Goal: Register for event/course: Register for event/course

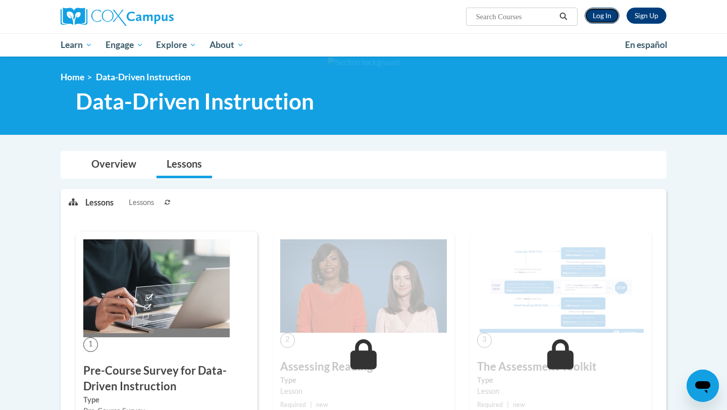
click at [610, 15] on link "Log In" at bounding box center [602, 16] width 35 height 16
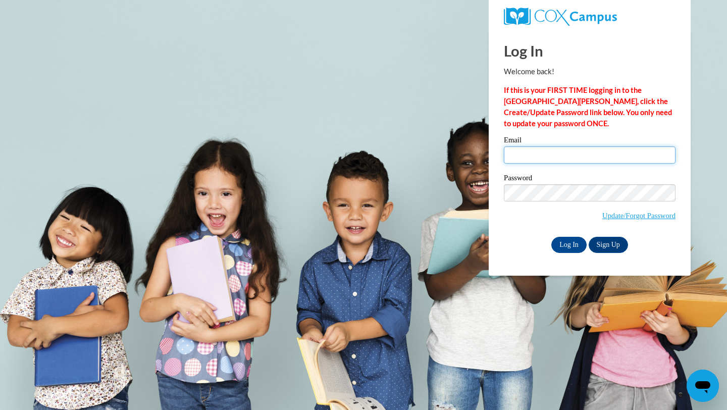
click at [532, 148] on input "Email" at bounding box center [590, 154] width 172 height 17
type input "ciganeau@wauwatosa.k12.wi.us"
click at [561, 244] on input "Log In" at bounding box center [568, 245] width 35 height 16
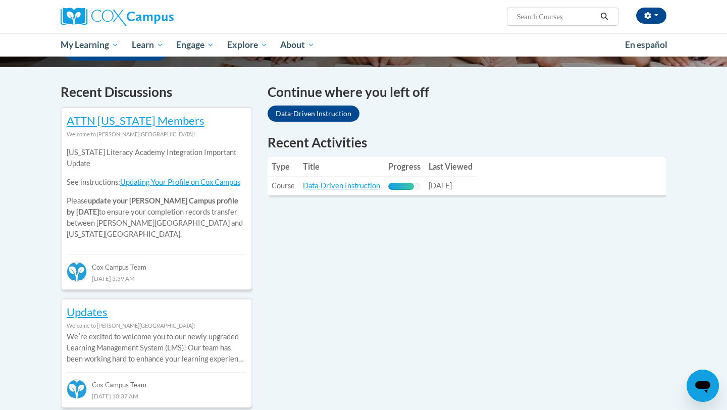
scroll to position [380, 0]
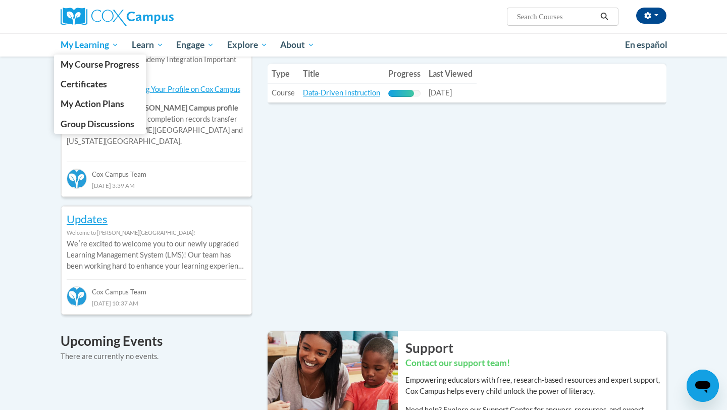
click at [87, 45] on span "My Learning" at bounding box center [90, 45] width 58 height 12
click at [93, 66] on span "My Course Progress" at bounding box center [100, 64] width 79 height 11
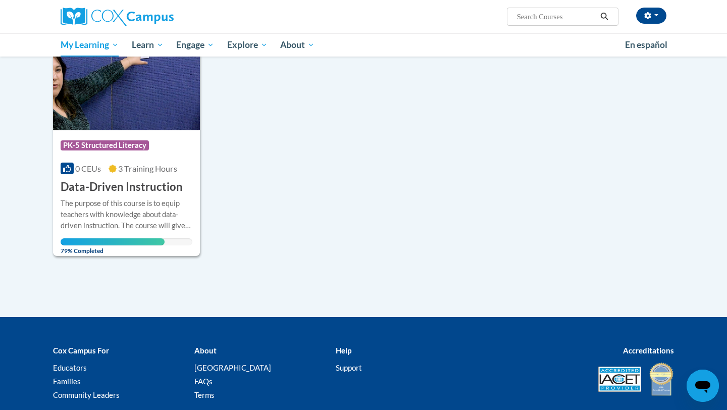
scroll to position [159, 0]
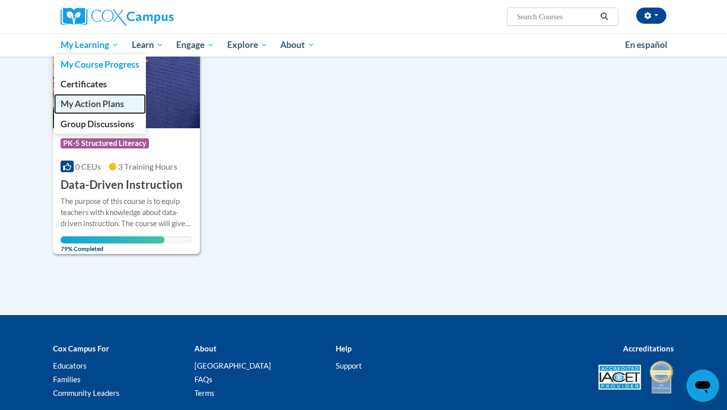
click at [92, 106] on span "My Action Plans" at bounding box center [93, 103] width 64 height 11
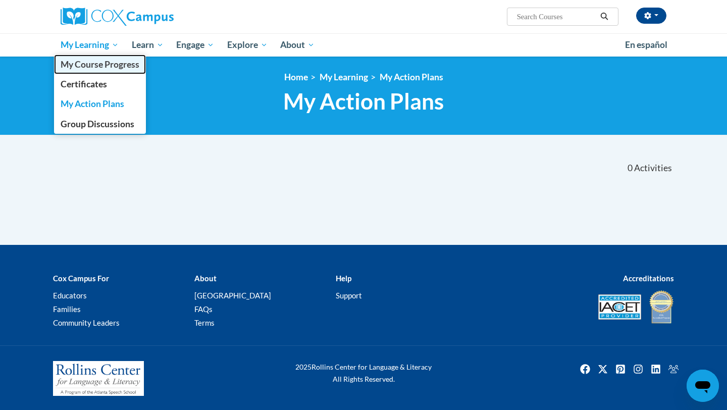
click at [99, 62] on span "My Course Progress" at bounding box center [100, 64] width 79 height 11
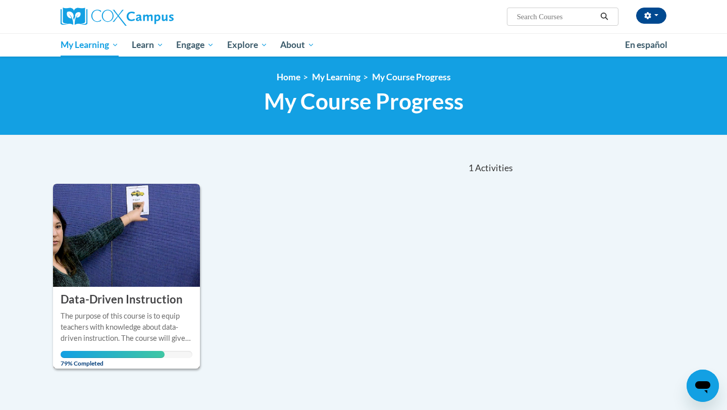
click at [168, 236] on img at bounding box center [126, 235] width 147 height 103
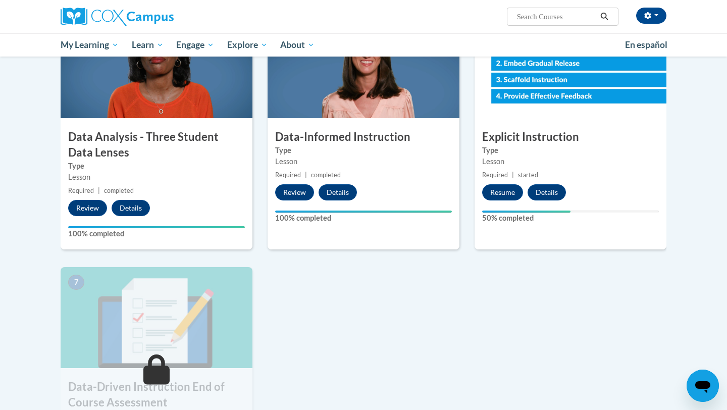
scroll to position [497, 0]
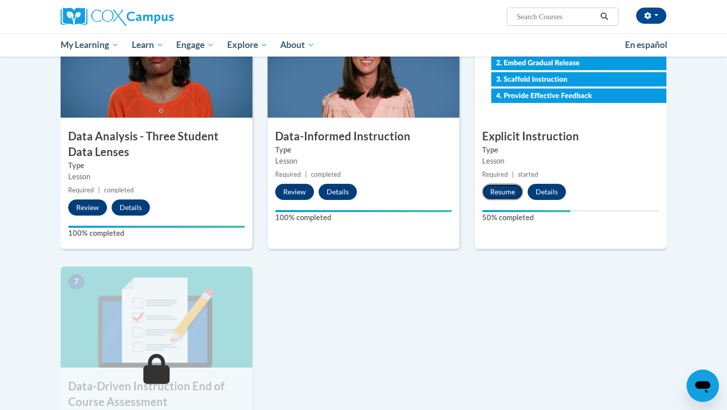
click at [503, 196] on button "Resume" at bounding box center [502, 192] width 41 height 16
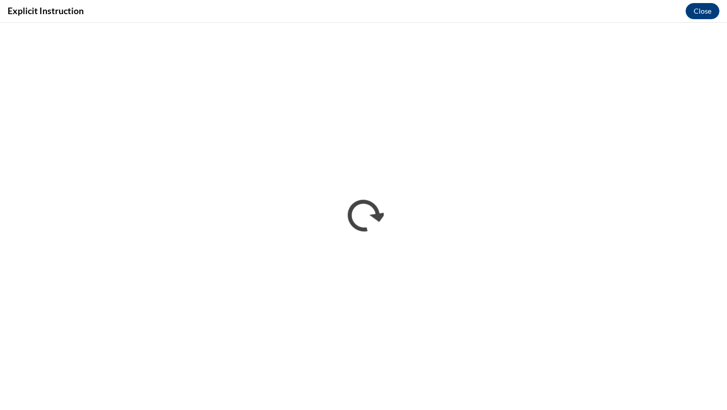
scroll to position [0, 0]
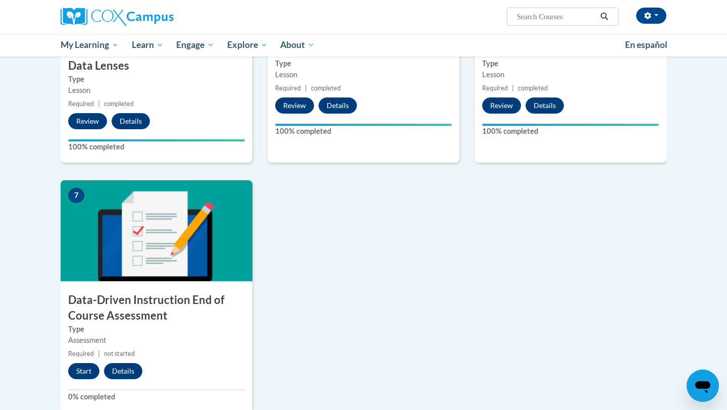
scroll to position [653, 0]
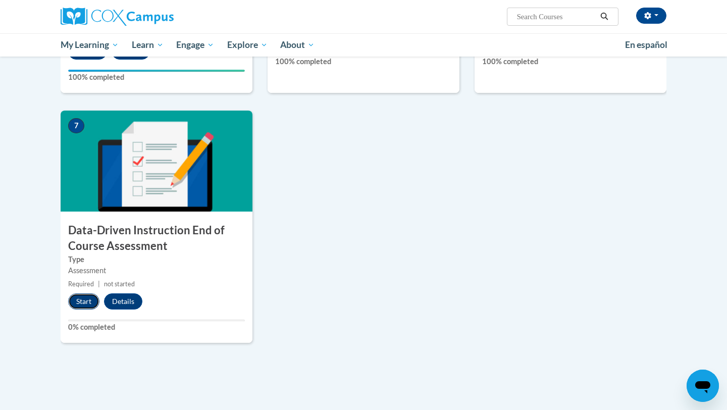
click at [85, 304] on button "Start" at bounding box center [83, 301] width 31 height 16
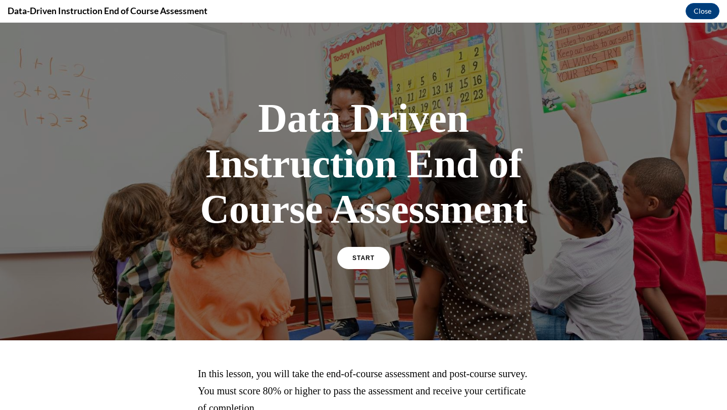
scroll to position [0, 0]
click at [375, 254] on link "START" at bounding box center [363, 257] width 55 height 23
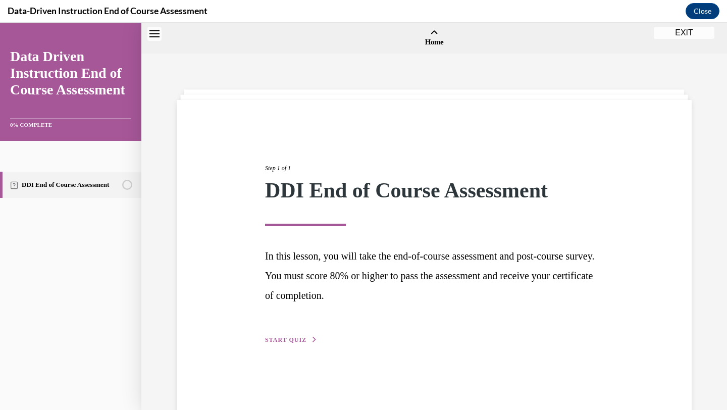
scroll to position [31, 0]
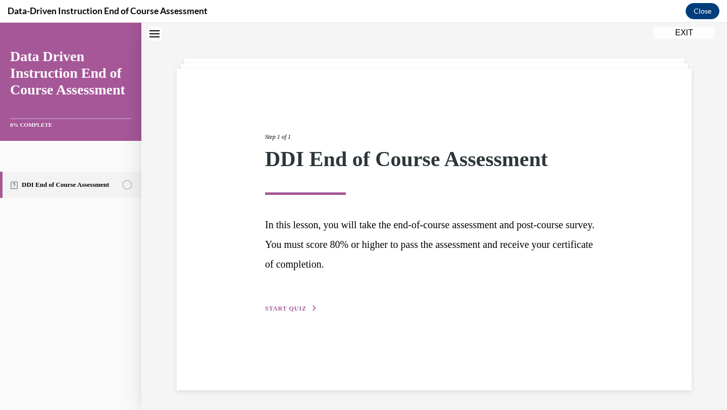
click at [325, 228] on span "In this lesson, you will take the end-of-course assessment and post-course surv…" at bounding box center [429, 244] width 329 height 50
click at [294, 317] on div "Step 1 of 1 DDI End of Course Assessment In this lesson, you will take the end-…" at bounding box center [434, 230] width 515 height 322
click at [296, 318] on div "Step 1 of 1 DDI End of Course Assessment In this lesson, you will take the end-…" at bounding box center [434, 230] width 515 height 322
click at [296, 313] on button "START QUIZ" at bounding box center [291, 308] width 53 height 9
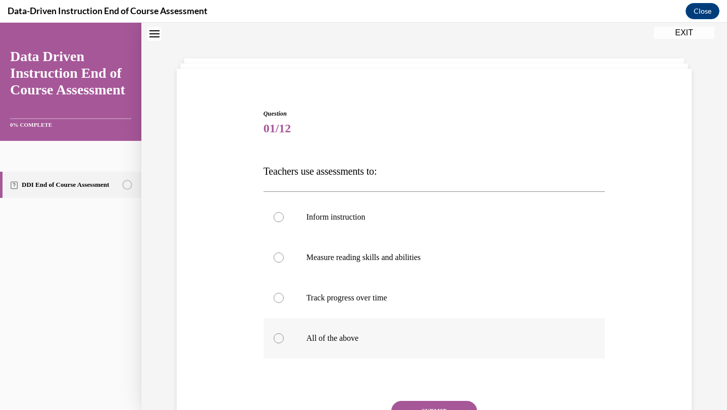
click at [366, 336] on p "All of the above" at bounding box center [443, 338] width 274 height 10
click at [284, 336] on input "All of the above" at bounding box center [279, 338] width 10 height 10
radio input "true"
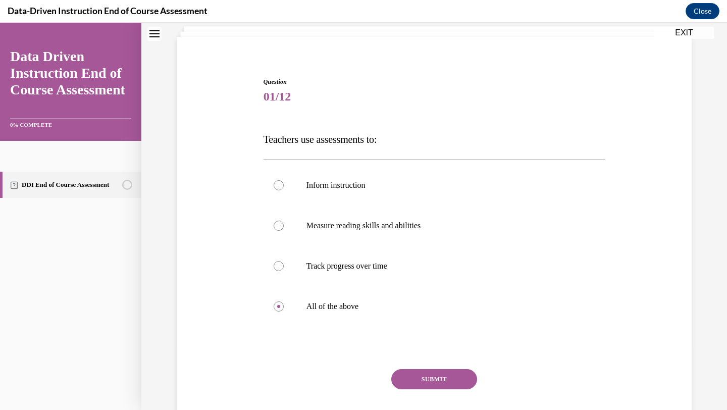
click at [433, 382] on button "SUBMIT" at bounding box center [434, 379] width 86 height 20
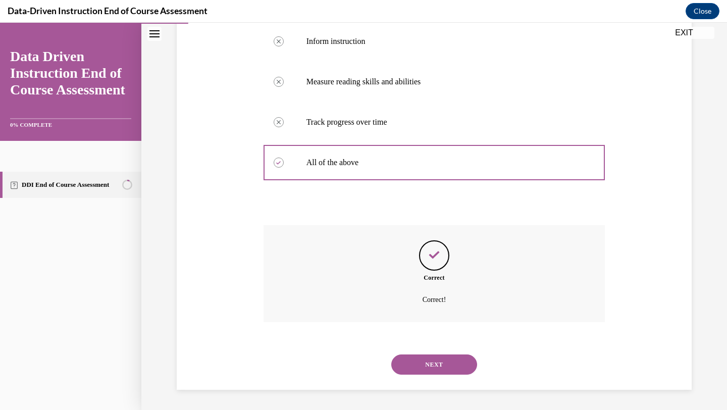
click at [438, 364] on button "NEXT" at bounding box center [434, 364] width 86 height 20
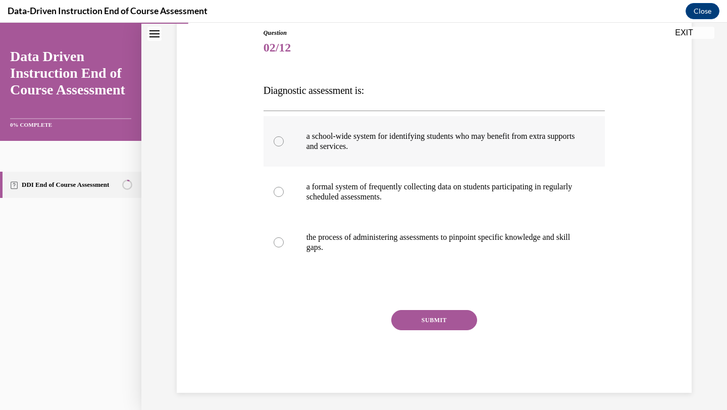
click at [432, 154] on label "a school-wide system for identifying students who may benefit from extra suppor…" at bounding box center [435, 141] width 342 height 50
click at [284, 146] on input "a school-wide system for identifying students who may benefit from extra suppor…" at bounding box center [279, 141] width 10 height 10
radio input "true"
click at [416, 198] on p "a formal system of frequently collecting data on students participating in regu…" at bounding box center [443, 192] width 274 height 20
click at [284, 197] on input "a formal system of frequently collecting data on students participating in regu…" at bounding box center [279, 192] width 10 height 10
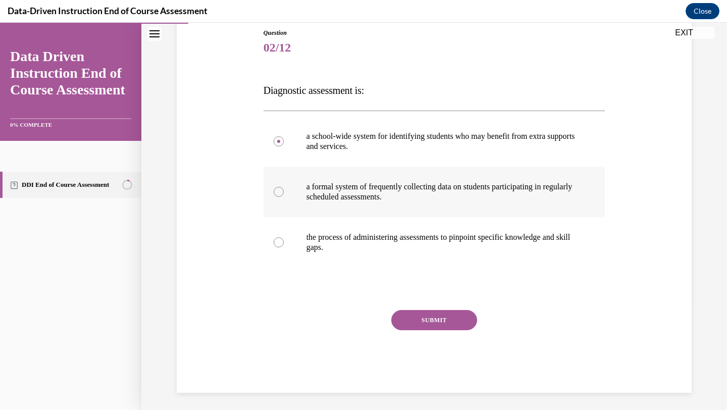
radio input "true"
click at [416, 246] on p "the process of administering assessments to pinpoint specific knowledge and ski…" at bounding box center [443, 242] width 274 height 20
click at [284, 246] on input "the process of administering assessments to pinpoint specific knowledge and ski…" at bounding box center [279, 242] width 10 height 10
radio input "true"
click at [425, 317] on button "SUBMIT" at bounding box center [434, 320] width 86 height 20
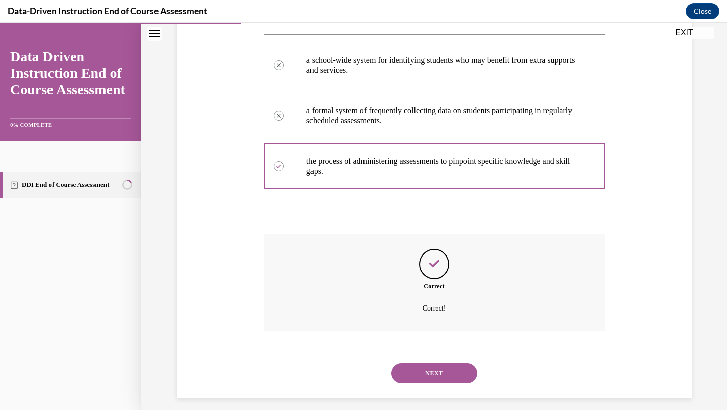
scroll to position [197, 0]
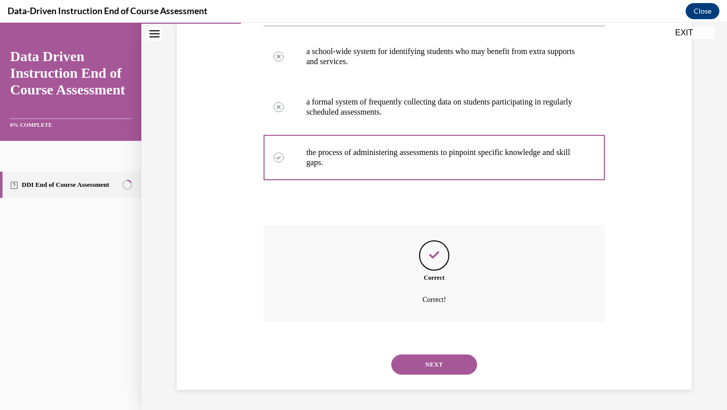
click at [427, 369] on button "NEXT" at bounding box center [434, 364] width 86 height 20
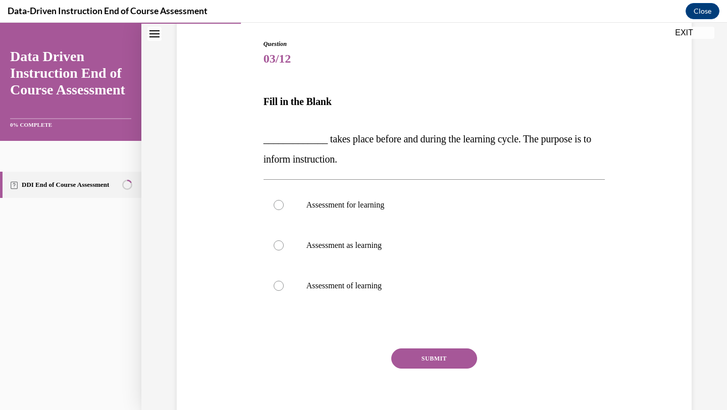
scroll to position [101, 0]
click at [337, 247] on p "Assessment as learning" at bounding box center [443, 245] width 274 height 10
click at [284, 247] on input "Assessment as learning" at bounding box center [279, 245] width 10 height 10
radio input "true"
click at [400, 362] on button "SUBMIT" at bounding box center [434, 358] width 86 height 20
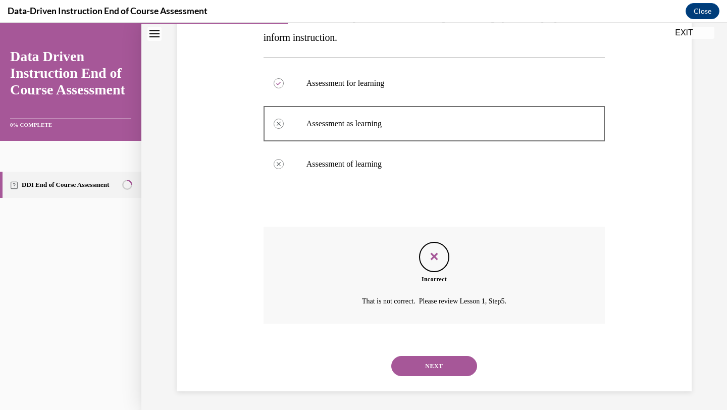
scroll to position [224, 0]
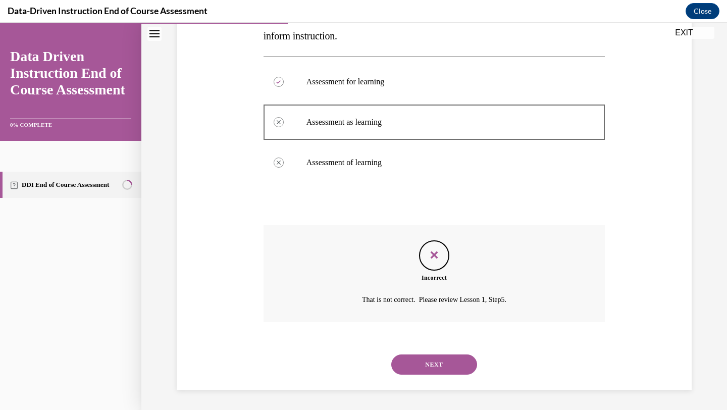
click at [414, 367] on button "NEXT" at bounding box center [434, 364] width 86 height 20
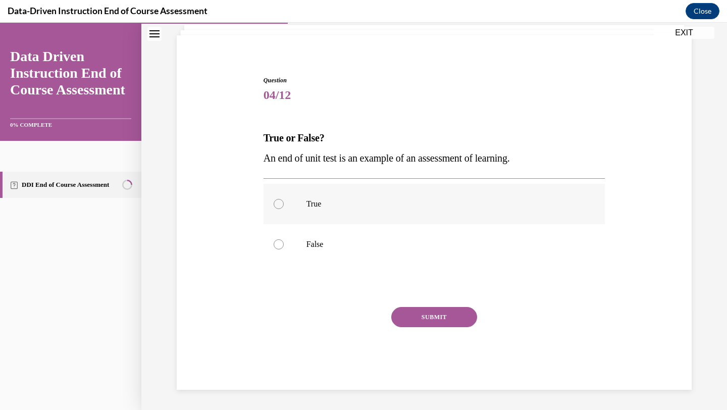
click at [320, 215] on label "True" at bounding box center [435, 204] width 342 height 40
click at [284, 209] on input "True" at bounding box center [279, 204] width 10 height 10
radio input "true"
click at [433, 323] on button "SUBMIT" at bounding box center [434, 317] width 86 height 20
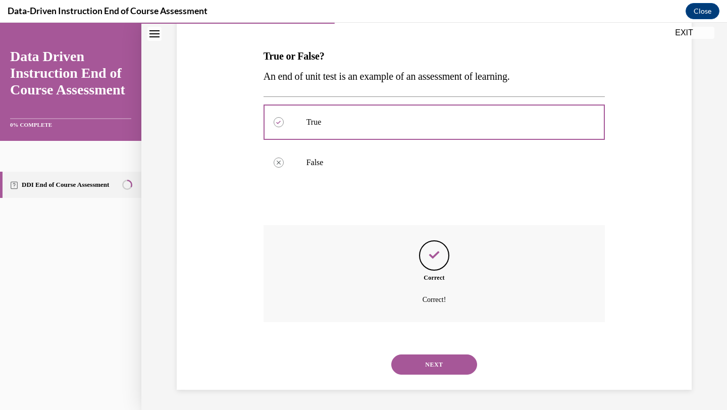
click at [431, 356] on button "NEXT" at bounding box center [434, 364] width 86 height 20
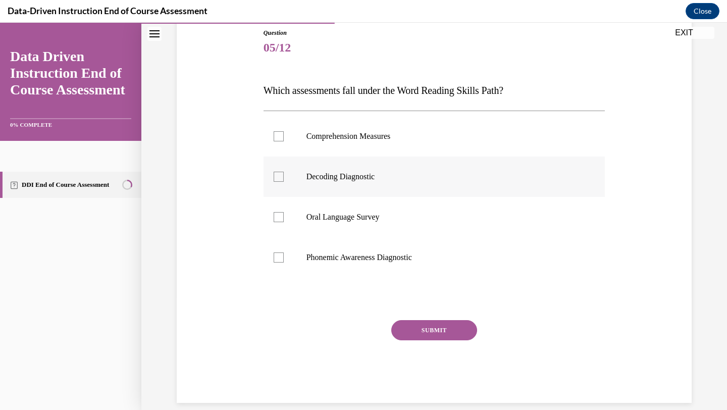
click at [443, 172] on p "Decoding Diagnostic" at bounding box center [443, 177] width 274 height 10
click at [284, 172] on input "Decoding Diagnostic" at bounding box center [279, 177] width 10 height 10
checkbox input "true"
click at [404, 255] on p "Phonemic Awareness Diagnostic" at bounding box center [443, 257] width 274 height 10
click at [284, 255] on input "Phonemic Awareness Diagnostic" at bounding box center [279, 257] width 10 height 10
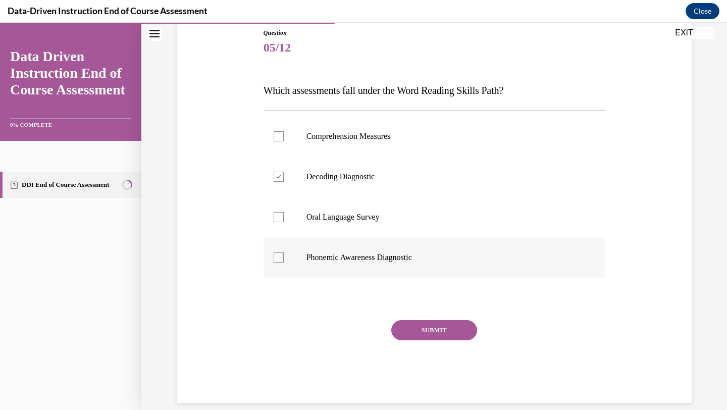
checkbox input "true"
click at [417, 335] on button "SUBMIT" at bounding box center [434, 330] width 86 height 20
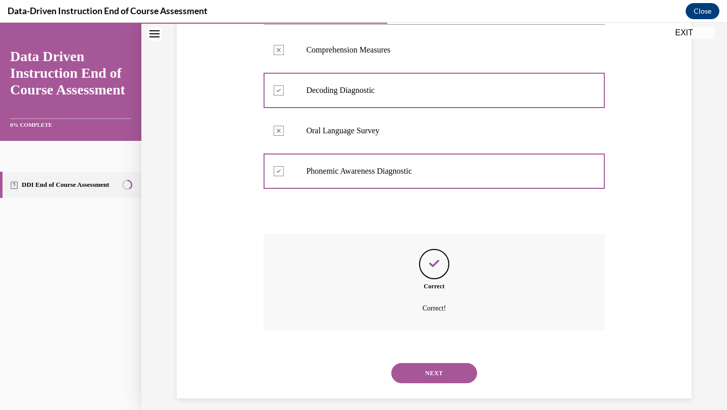
scroll to position [207, 0]
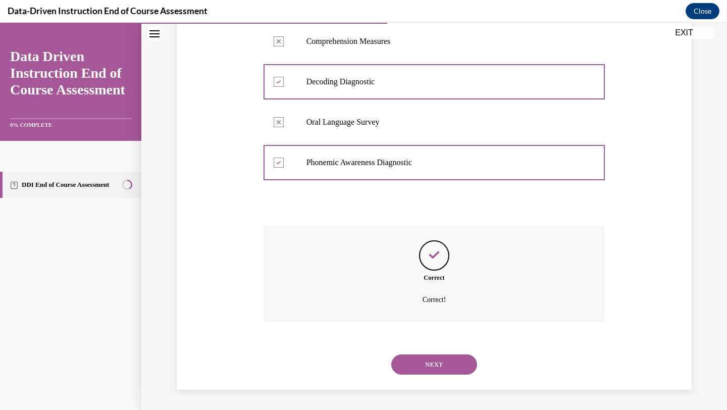
click at [423, 368] on button "NEXT" at bounding box center [434, 364] width 86 height 20
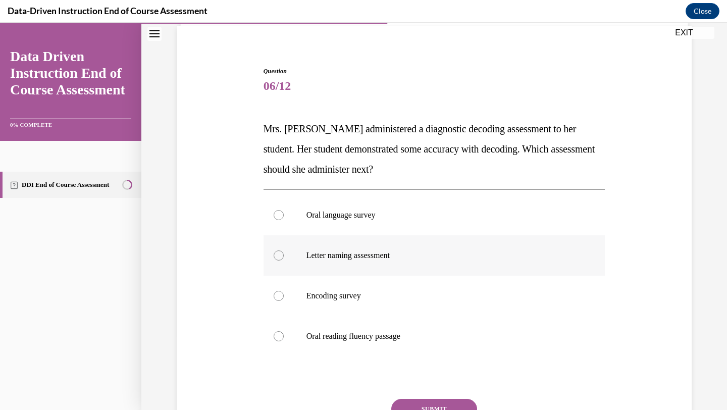
scroll to position [80, 0]
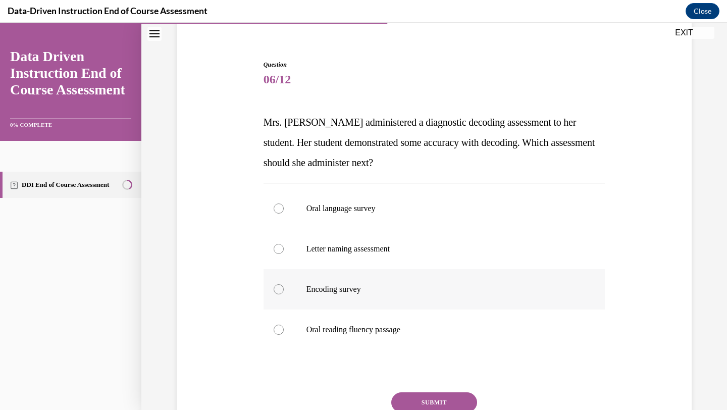
click at [346, 295] on label "Encoding survey" at bounding box center [435, 289] width 342 height 40
click at [284, 294] on input "Encoding survey" at bounding box center [279, 289] width 10 height 10
radio input "true"
click at [356, 338] on label "Oral reading fluency passage" at bounding box center [435, 330] width 342 height 40
click at [284, 335] on input "Oral reading fluency passage" at bounding box center [279, 330] width 10 height 10
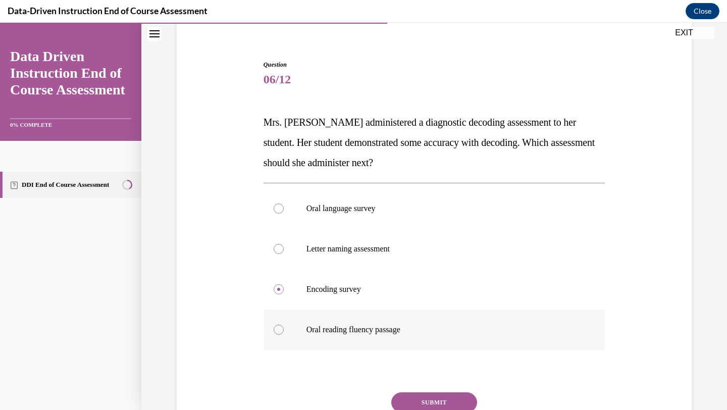
radio input "true"
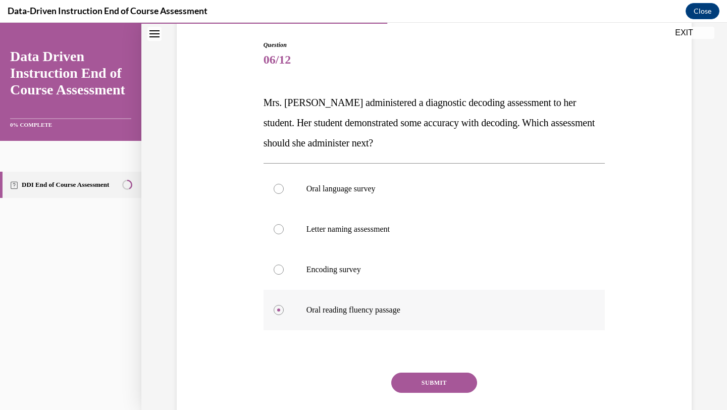
scroll to position [101, 0]
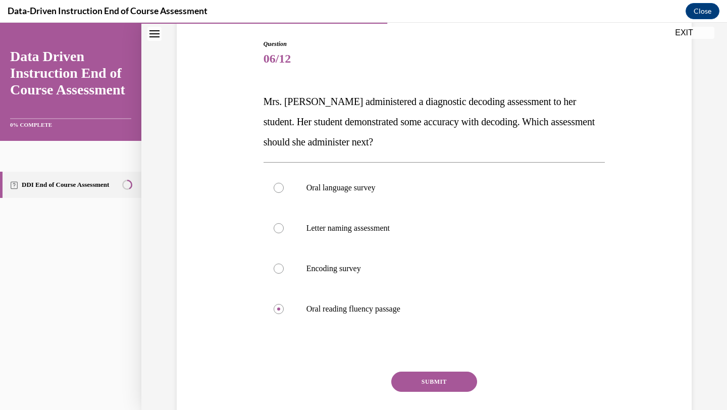
click at [428, 371] on div "Question 06/12 Mrs. Lee administered a diagnostic decoding assessment to her st…" at bounding box center [435, 246] width 342 height 415
click at [428, 378] on button "SUBMIT" at bounding box center [434, 382] width 86 height 20
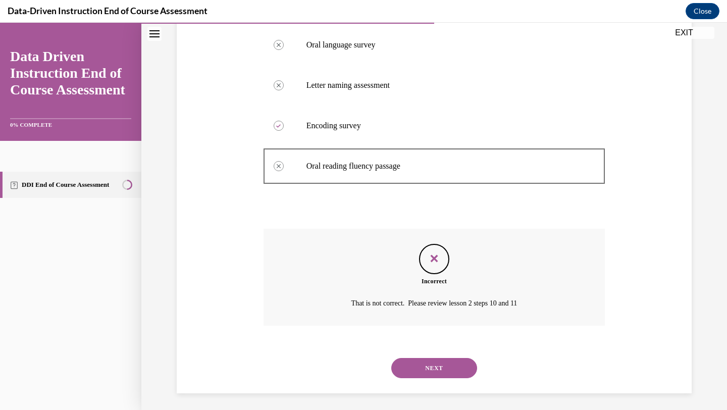
scroll to position [247, 0]
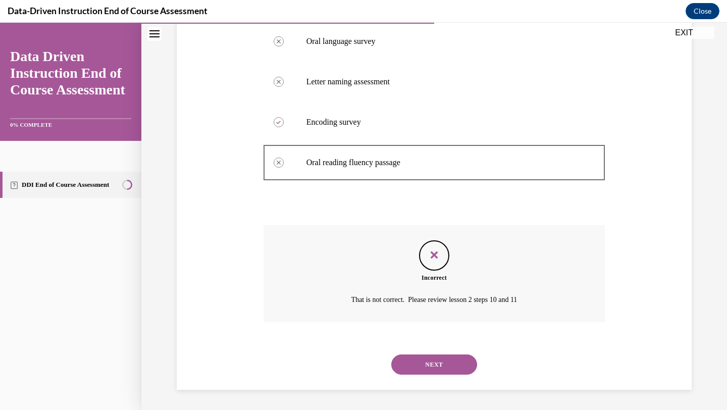
click at [427, 369] on button "NEXT" at bounding box center [434, 364] width 86 height 20
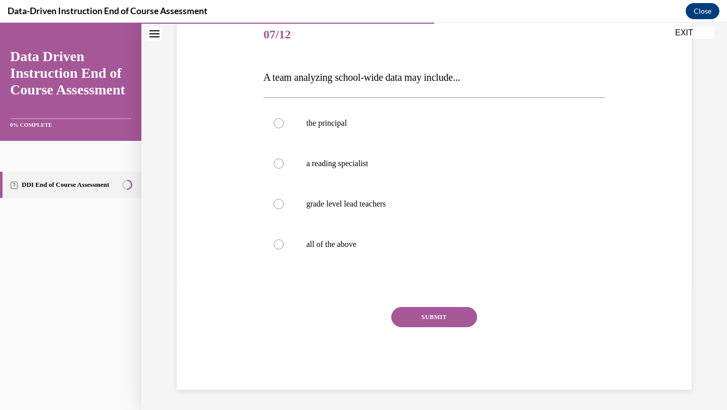
scroll to position [112, 0]
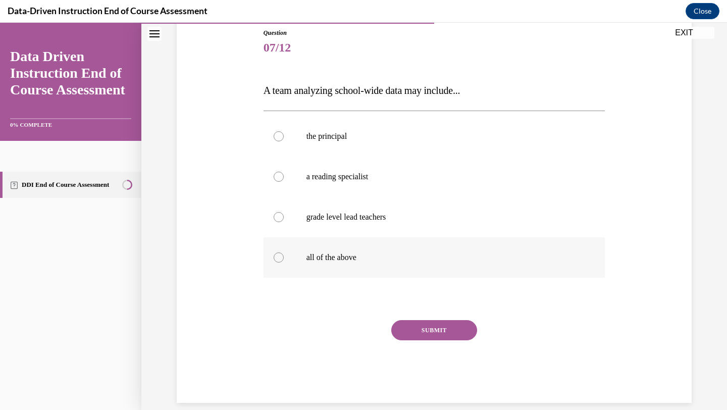
click at [331, 252] on p "all of the above" at bounding box center [443, 257] width 274 height 10
click at [284, 252] on input "all of the above" at bounding box center [279, 257] width 10 height 10
radio input "true"
click at [415, 325] on button "SUBMIT" at bounding box center [434, 330] width 86 height 20
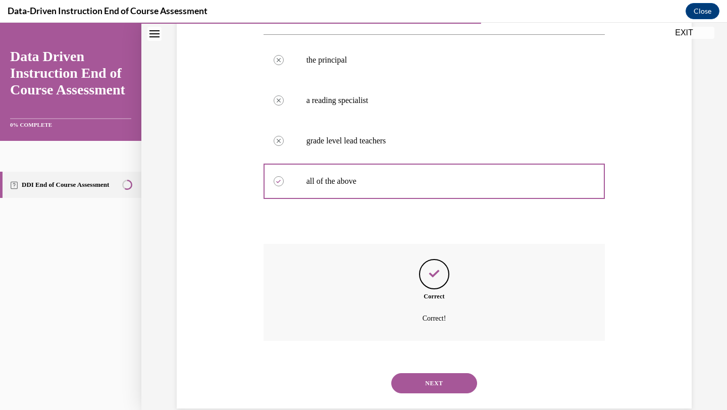
scroll to position [207, 0]
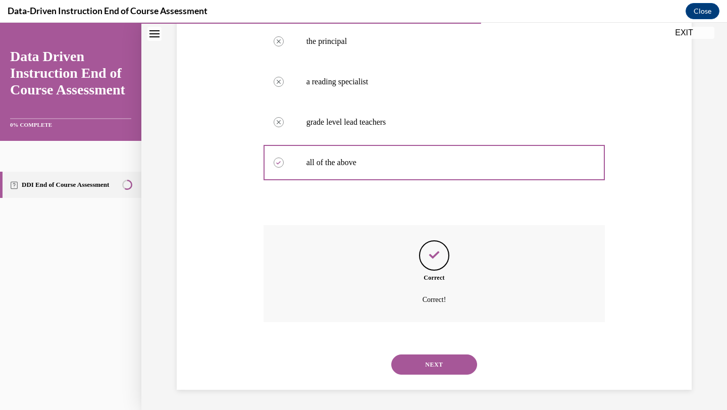
click at [419, 366] on button "NEXT" at bounding box center [434, 364] width 86 height 20
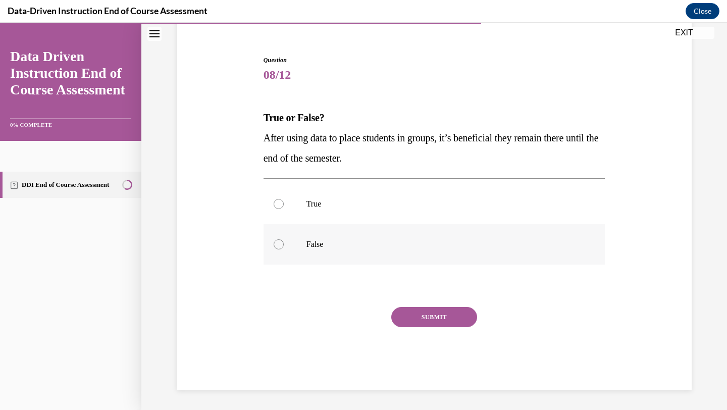
click at [440, 234] on label "False" at bounding box center [435, 244] width 342 height 40
click at [284, 239] on input "False" at bounding box center [279, 244] width 10 height 10
radio input "true"
click at [446, 316] on button "SUBMIT" at bounding box center [434, 317] width 86 height 20
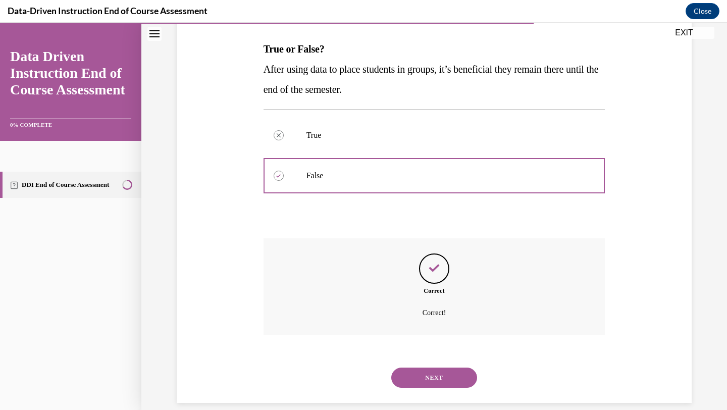
scroll to position [167, 0]
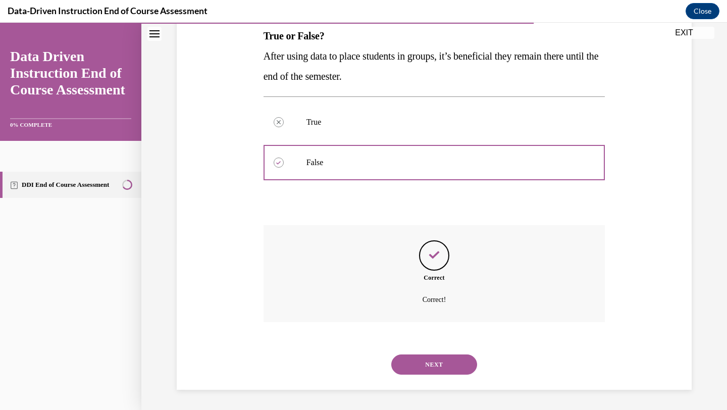
click at [430, 368] on button "NEXT" at bounding box center [434, 364] width 86 height 20
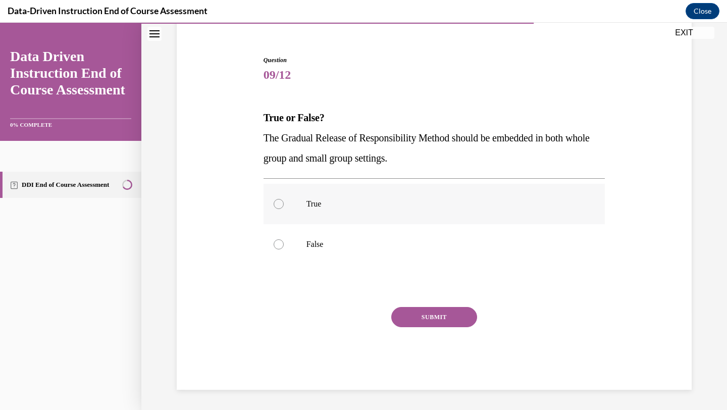
click at [377, 211] on label "True" at bounding box center [435, 204] width 342 height 40
click at [284, 209] on input "True" at bounding box center [279, 204] width 10 height 10
radio input "true"
click at [432, 326] on button "SUBMIT" at bounding box center [434, 317] width 86 height 20
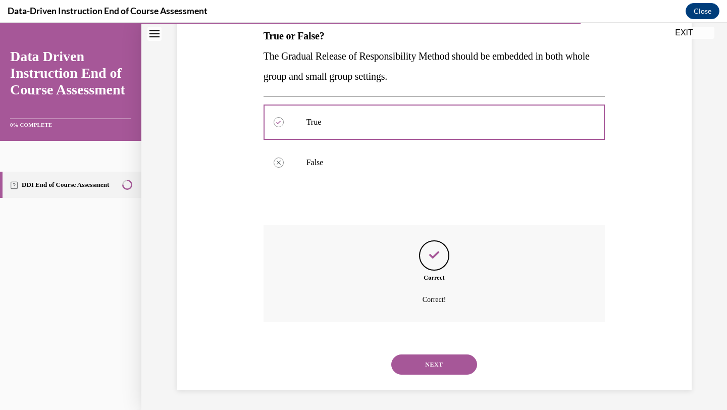
click at [431, 365] on button "NEXT" at bounding box center [434, 364] width 86 height 20
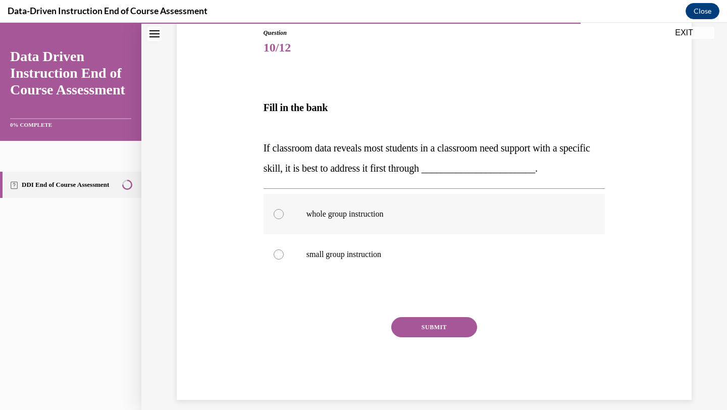
click at [403, 212] on p "whole group instruction" at bounding box center [443, 214] width 274 height 10
click at [284, 212] on input "whole group instruction" at bounding box center [279, 214] width 10 height 10
radio input "true"
click at [417, 331] on button "SUBMIT" at bounding box center [434, 327] width 86 height 20
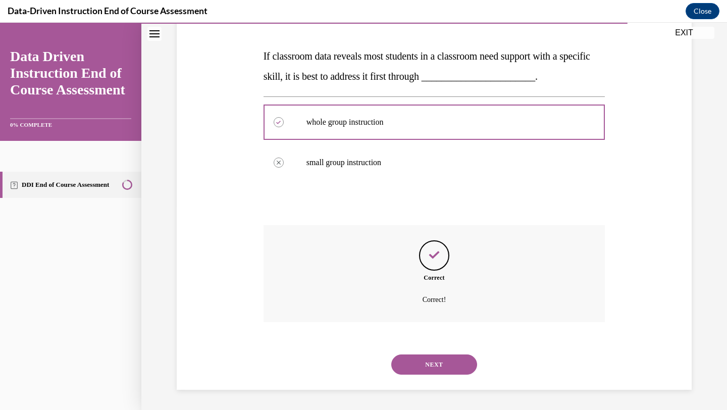
click at [427, 358] on button "NEXT" at bounding box center [434, 364] width 86 height 20
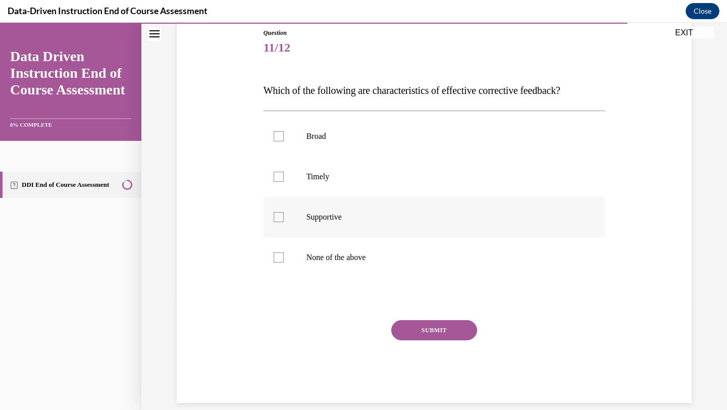
click at [341, 221] on p "Supportive" at bounding box center [443, 217] width 274 height 10
click at [284, 221] on input "Supportive" at bounding box center [279, 217] width 10 height 10
checkbox input "true"
click at [347, 185] on label "Timely" at bounding box center [435, 177] width 342 height 40
click at [284, 182] on input "Timely" at bounding box center [279, 177] width 10 height 10
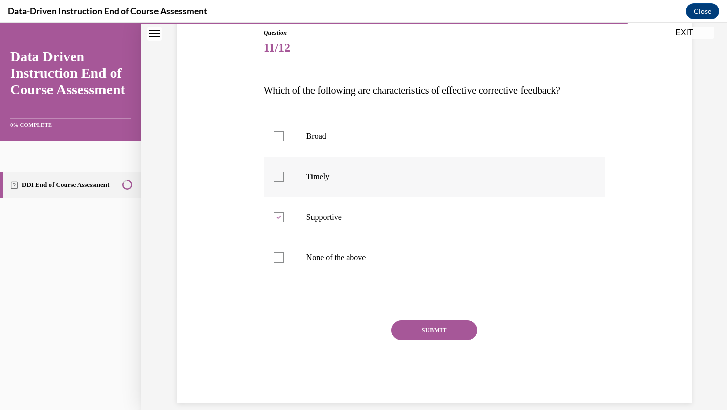
checkbox input "true"
click at [366, 130] on label "Broad" at bounding box center [435, 136] width 342 height 40
click at [284, 131] on input "Broad" at bounding box center [279, 136] width 10 height 10
click at [337, 141] on label "Broad" at bounding box center [435, 136] width 342 height 40
click at [284, 141] on input "Broad" at bounding box center [279, 136] width 10 height 10
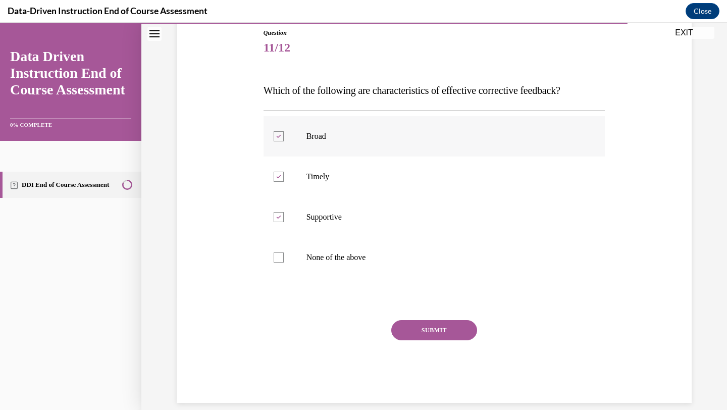
checkbox input "false"
click at [444, 331] on button "SUBMIT" at bounding box center [434, 330] width 86 height 20
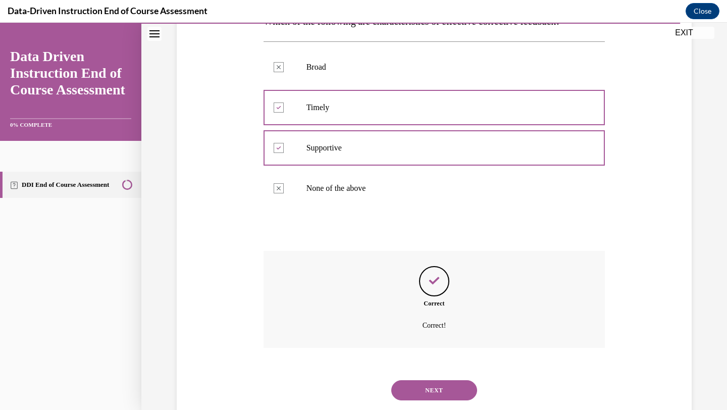
scroll to position [207, 0]
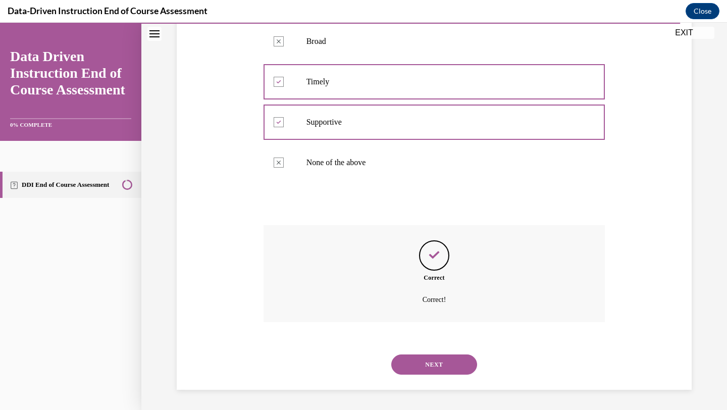
click at [438, 378] on div "NEXT" at bounding box center [435, 364] width 342 height 40
click at [431, 365] on button "NEXT" at bounding box center [434, 364] width 86 height 20
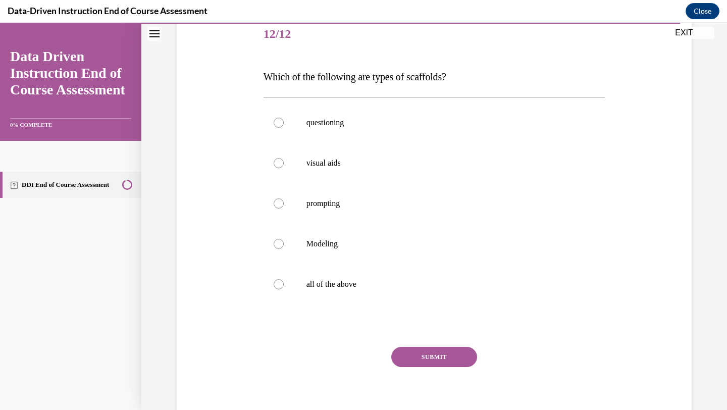
scroll to position [124, 0]
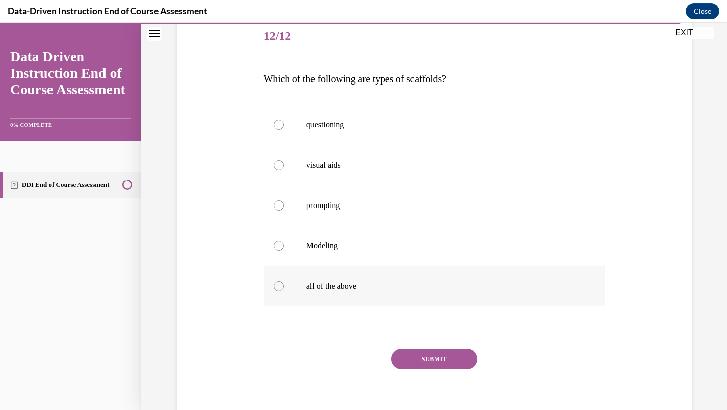
click at [366, 298] on label "all of the above" at bounding box center [435, 286] width 342 height 40
click at [284, 291] on input "all of the above" at bounding box center [279, 286] width 10 height 10
radio input "true"
click at [422, 355] on button "SUBMIT" at bounding box center [434, 359] width 86 height 20
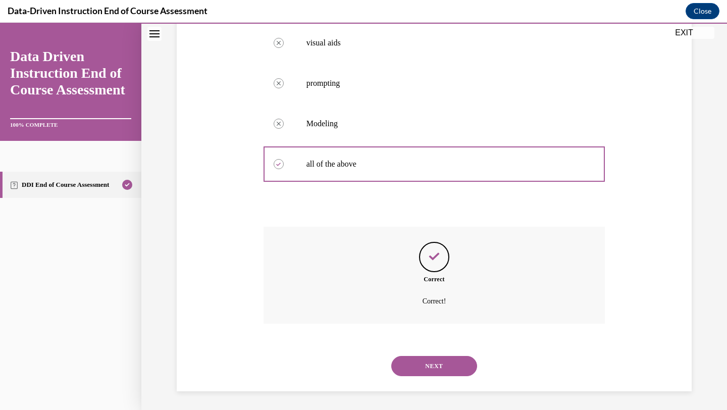
scroll to position [247, 0]
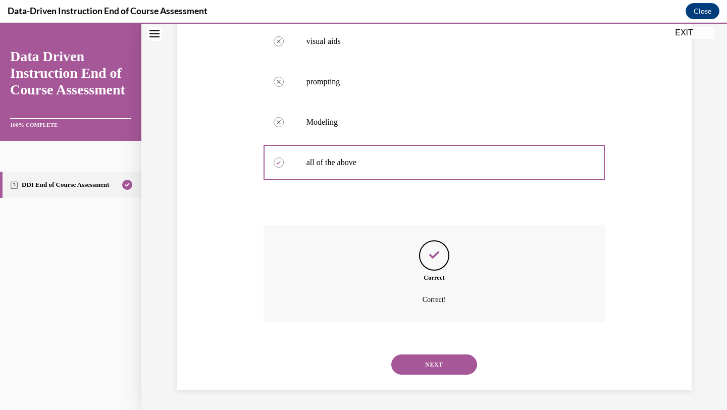
click at [428, 363] on button "NEXT" at bounding box center [434, 364] width 86 height 20
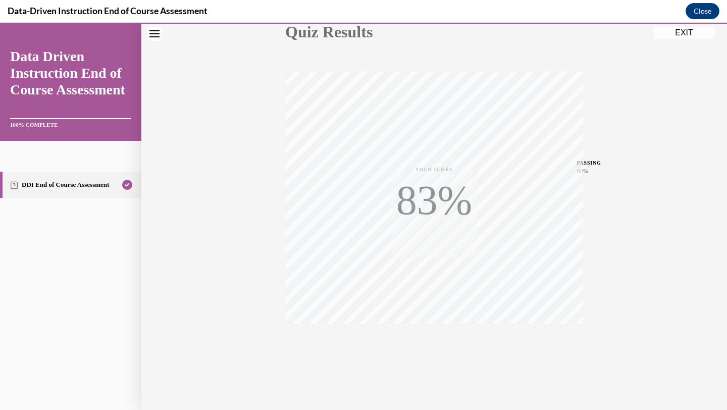
scroll to position [130, 0]
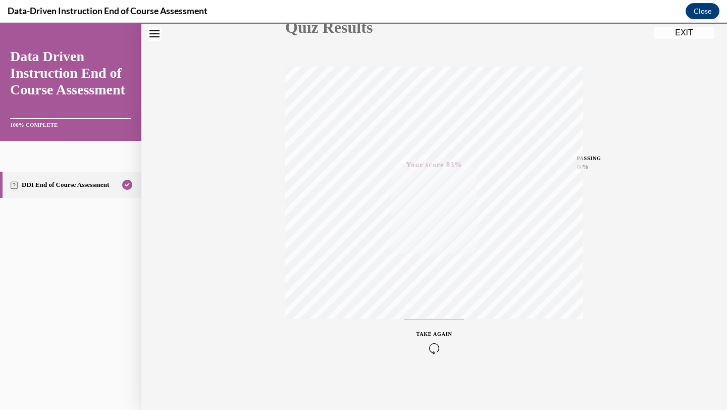
click at [673, 35] on button "EXIT" at bounding box center [684, 33] width 61 height 12
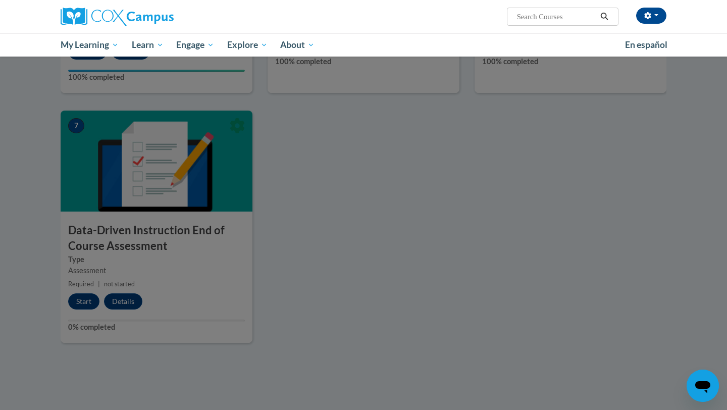
scroll to position [0, 0]
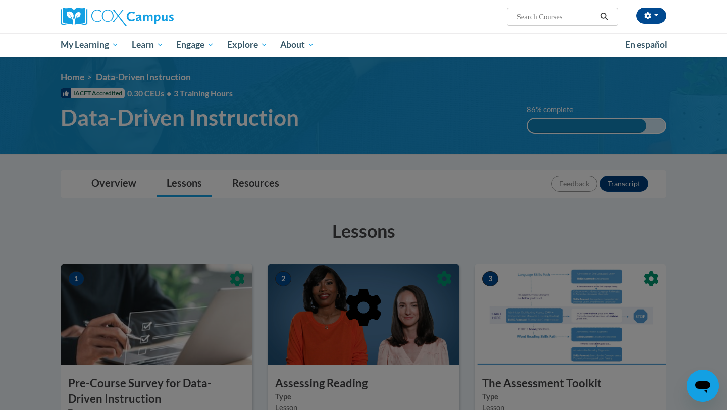
click at [343, 183] on div at bounding box center [363, 205] width 727 height 410
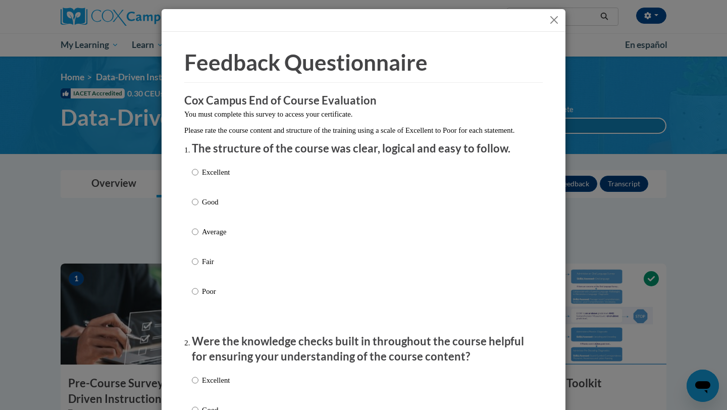
click at [557, 22] on button "Close" at bounding box center [554, 20] width 13 height 13
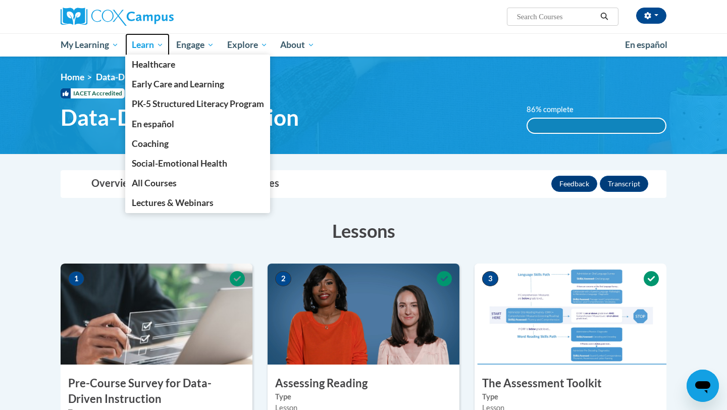
click at [140, 43] on span "Learn" at bounding box center [148, 45] width 32 height 12
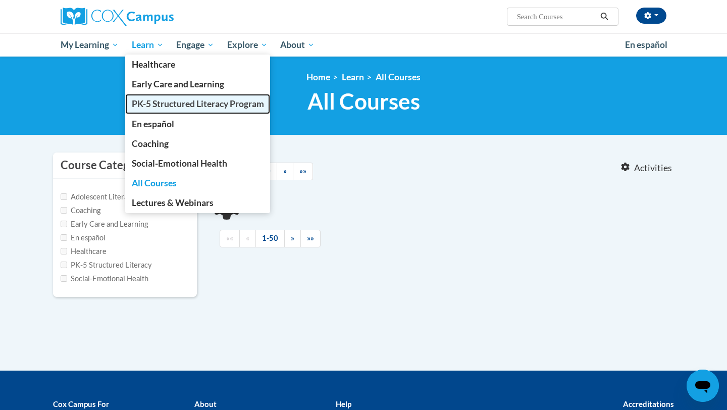
click at [183, 105] on span "PK-5 Structured Literacy Program" at bounding box center [198, 103] width 132 height 11
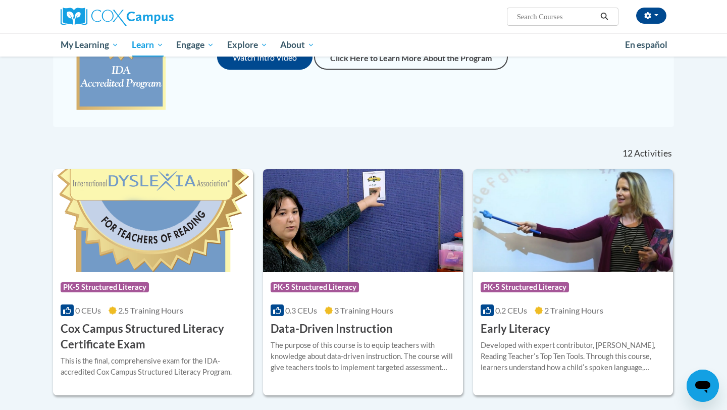
scroll to position [217, 0]
click at [323, 334] on h3 "Data-Driven Instruction" at bounding box center [332, 329] width 122 height 16
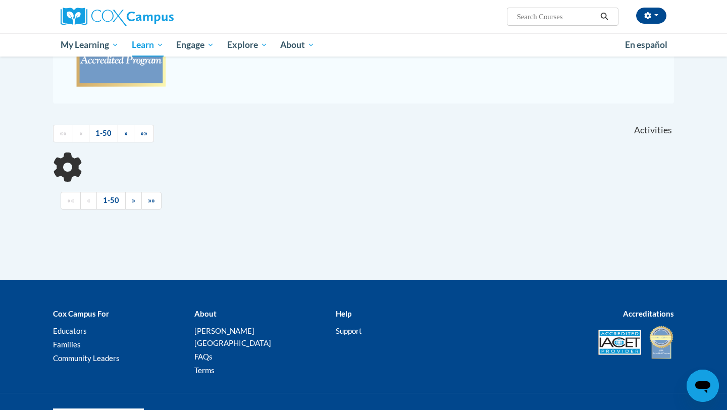
scroll to position [217, 0]
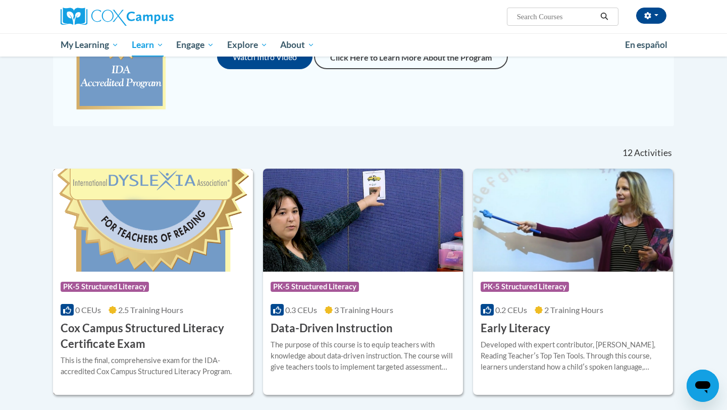
click at [126, 339] on h3 "Cox Campus Structured Literacy Certificate Exam" at bounding box center [153, 336] width 185 height 31
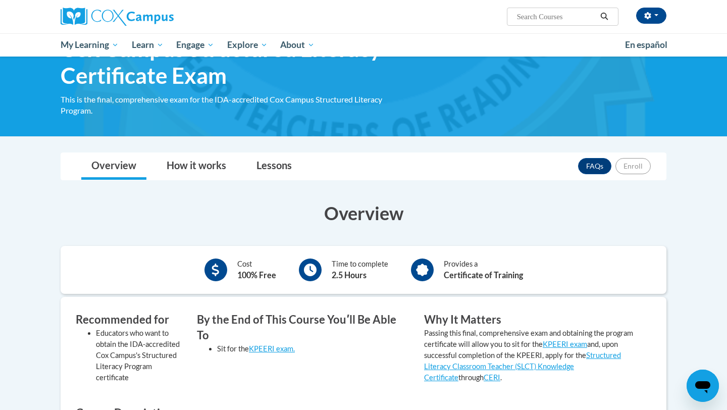
scroll to position [58, 0]
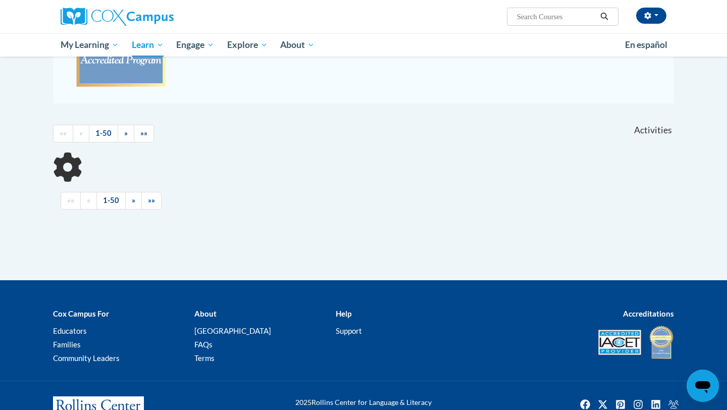
scroll to position [217, 0]
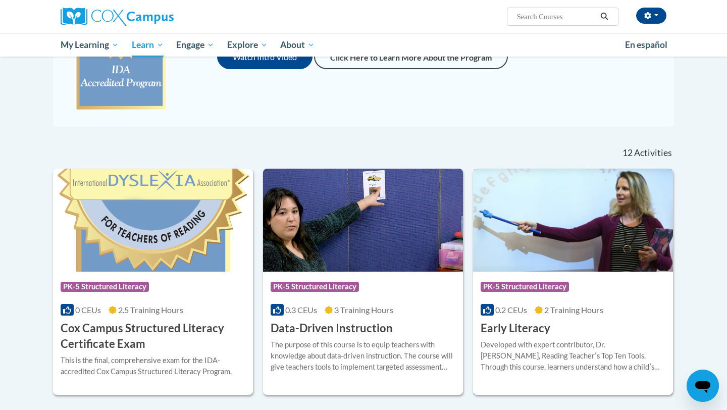
click at [579, 282] on div "Course Category: PK-5 Structured Literacy" at bounding box center [573, 288] width 185 height 23
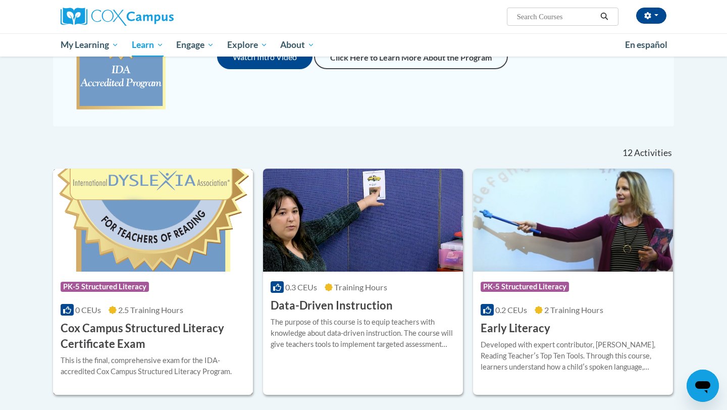
click at [131, 210] on img at bounding box center [153, 220] width 200 height 103
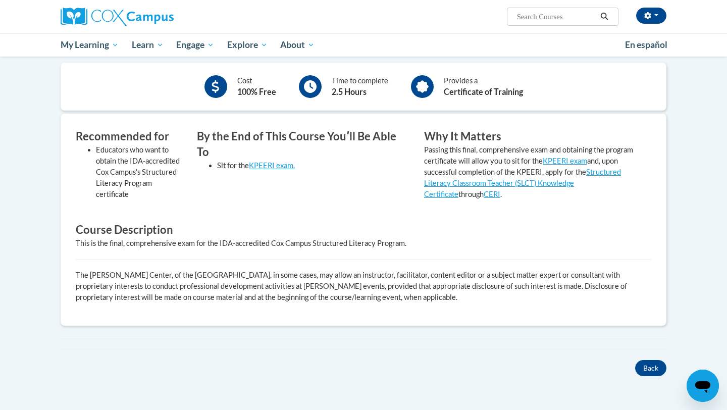
scroll to position [241, 0]
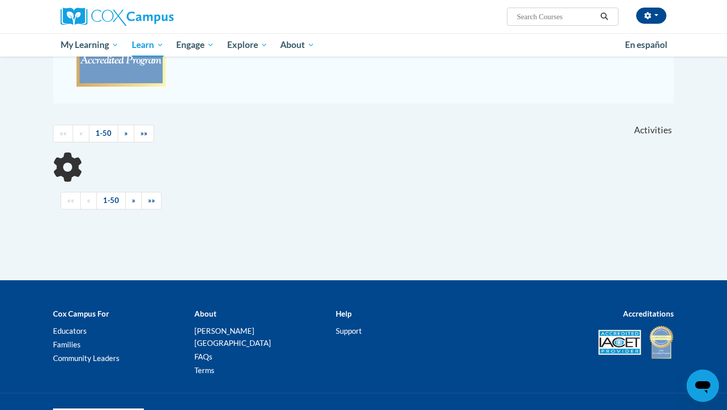
scroll to position [217, 0]
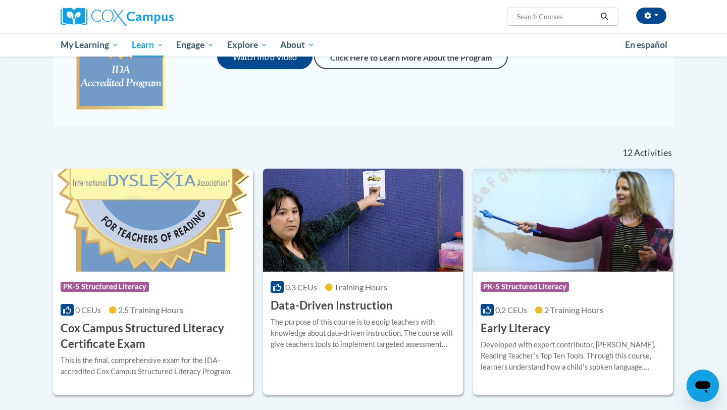
click at [608, 249] on img at bounding box center [573, 220] width 200 height 103
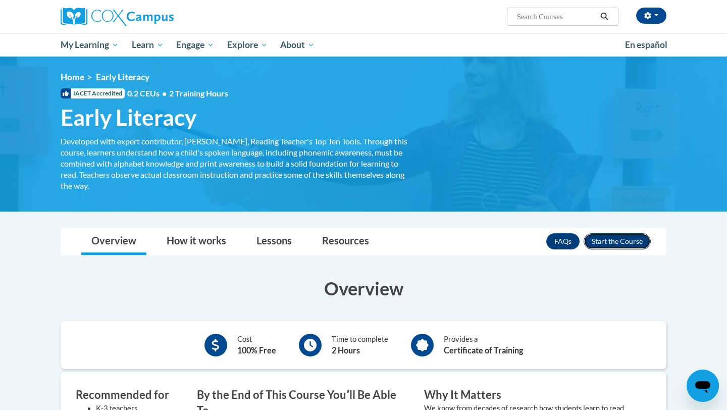
click at [626, 236] on button "Enroll" at bounding box center [617, 241] width 67 height 16
click at [632, 245] on button "Enroll" at bounding box center [617, 241] width 67 height 16
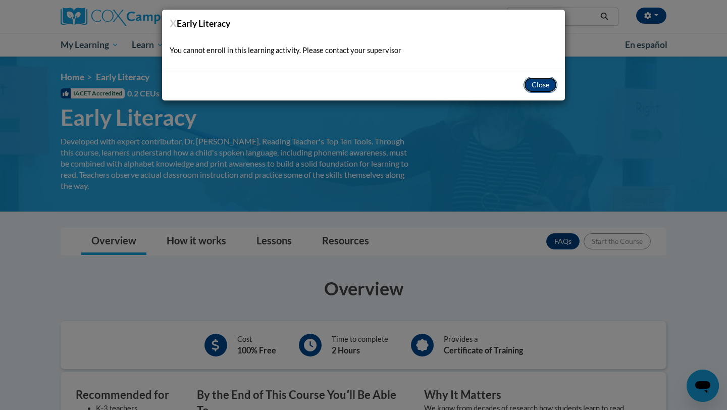
click at [539, 83] on button "Close" at bounding box center [541, 85] width 34 height 16
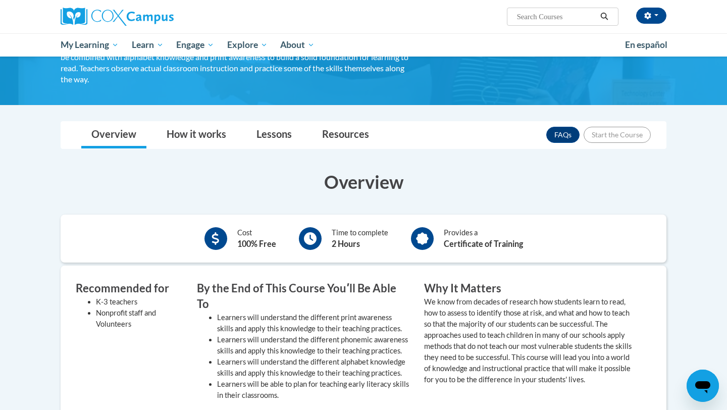
scroll to position [114, 0]
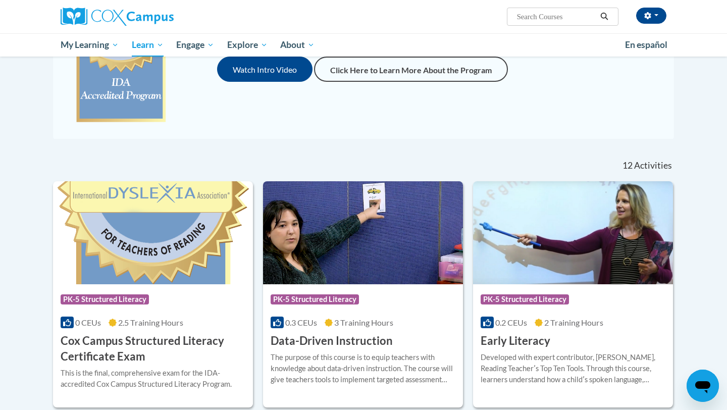
scroll to position [250, 0]
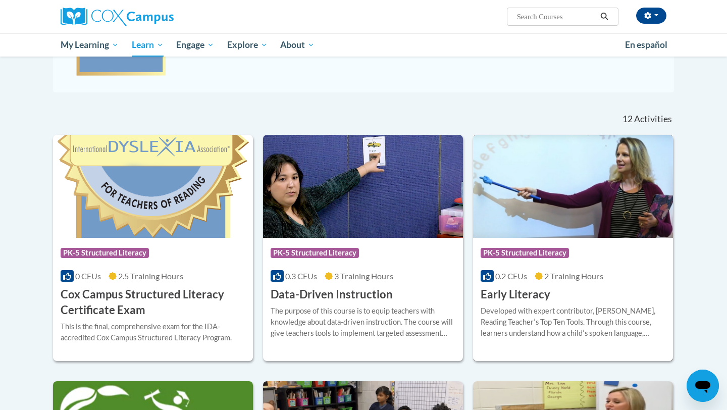
click at [529, 311] on div "Developed with expert contributor, Dr. Deborah Glaser, Reading Teacherʹs Top Te…" at bounding box center [573, 321] width 185 height 33
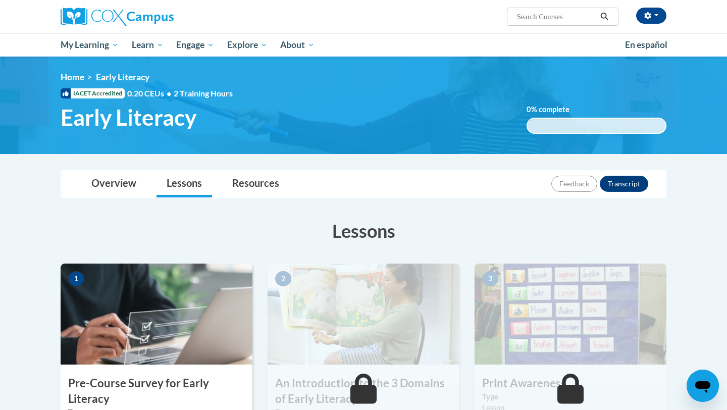
click at [193, 328] on img at bounding box center [157, 314] width 192 height 101
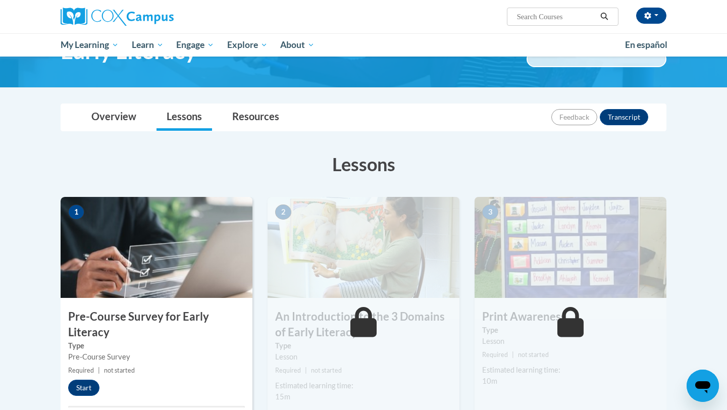
scroll to position [71, 0]
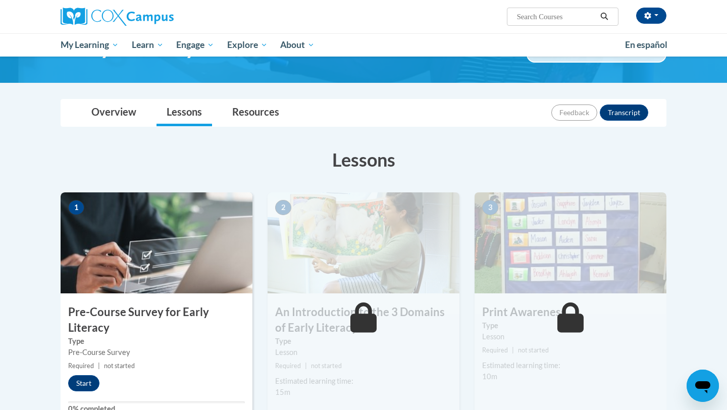
click at [193, 322] on h3 "Pre-Course Survey for Early Literacy" at bounding box center [157, 319] width 192 height 31
click at [84, 385] on button "Start" at bounding box center [83, 383] width 31 height 16
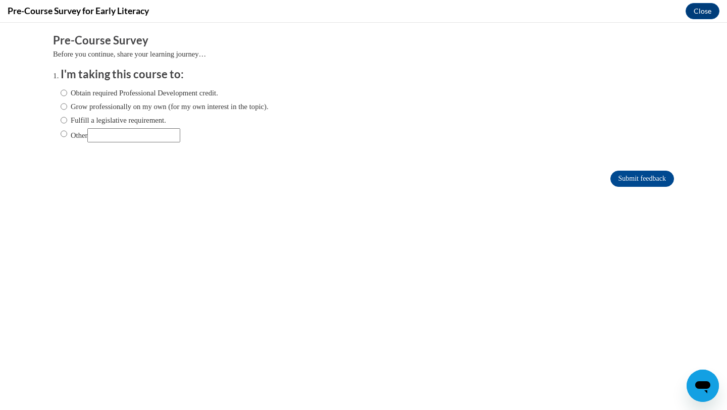
scroll to position [0, 0]
click at [205, 93] on label "Obtain required Professional Development credit." at bounding box center [140, 92] width 158 height 11
click at [67, 93] on input "Obtain required Professional Development credit." at bounding box center [64, 92] width 7 height 11
radio input "true"
click at [619, 175] on input "Submit feedback" at bounding box center [642, 179] width 64 height 16
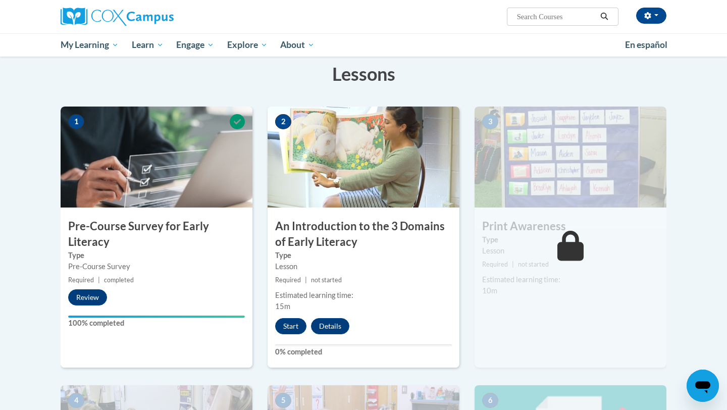
scroll to position [158, 0]
click at [282, 329] on button "Start" at bounding box center [290, 326] width 31 height 16
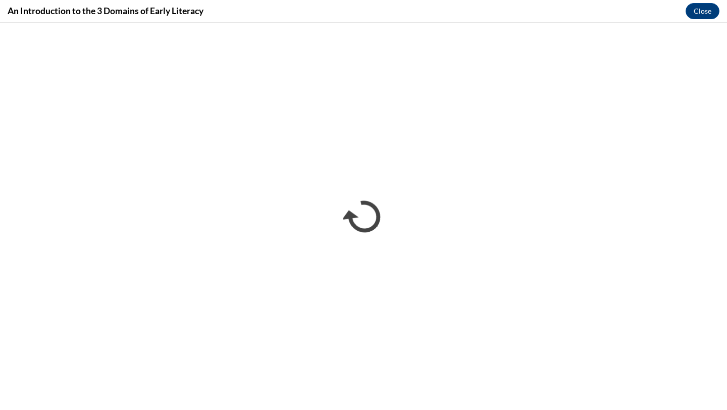
scroll to position [0, 0]
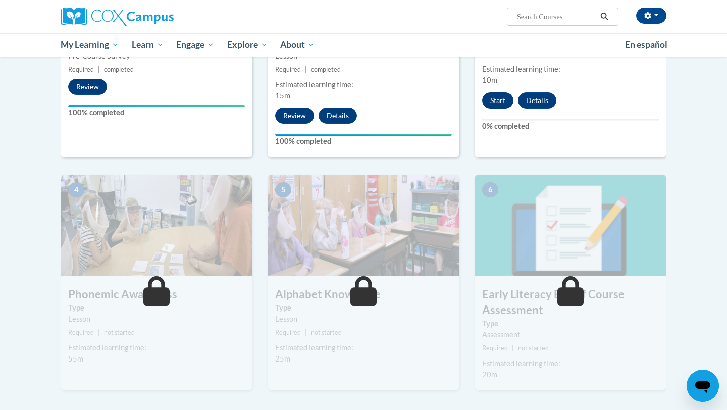
scroll to position [317, 0]
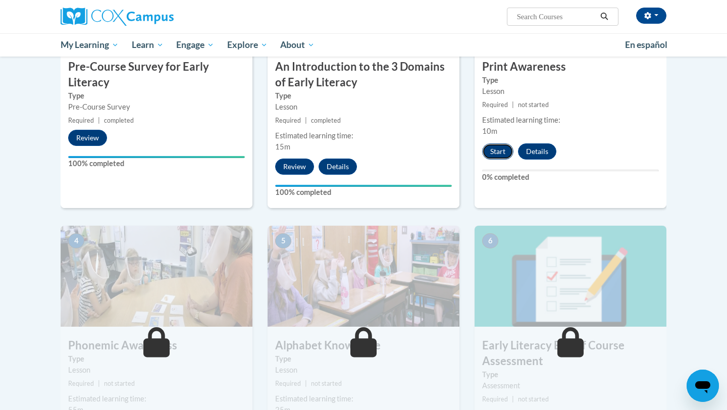
click at [496, 152] on button "Start" at bounding box center [497, 151] width 31 height 16
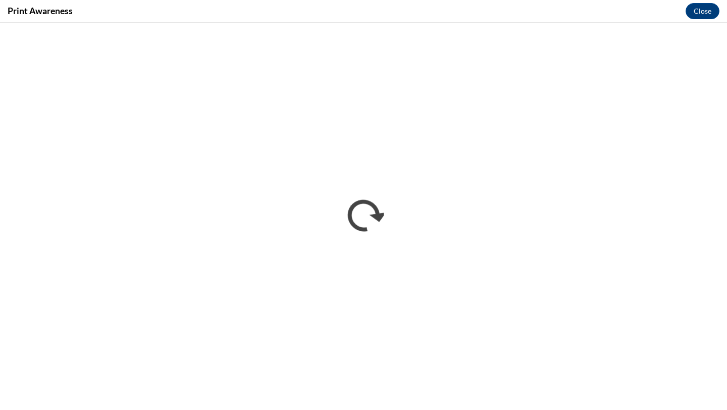
scroll to position [0, 0]
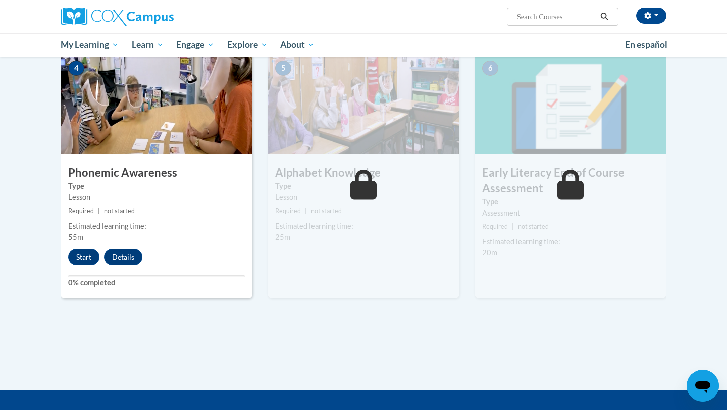
scroll to position [485, 0]
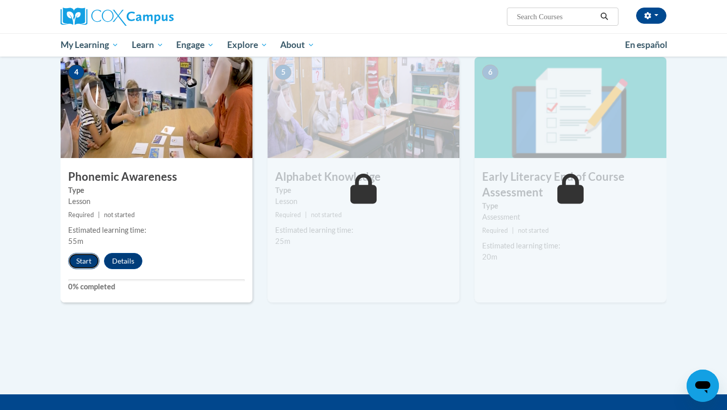
click at [89, 263] on button "Start" at bounding box center [83, 261] width 31 height 16
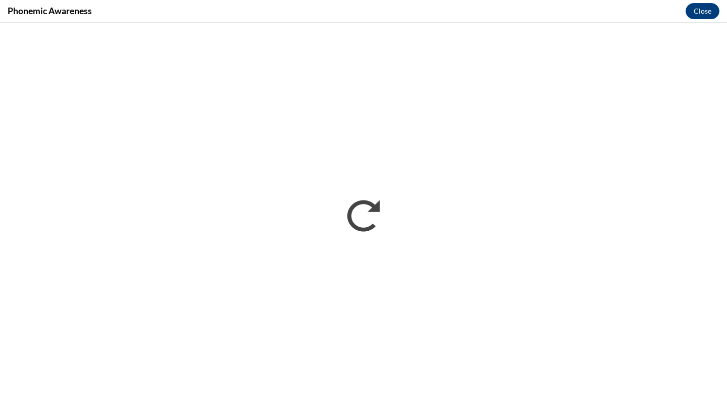
scroll to position [0, 0]
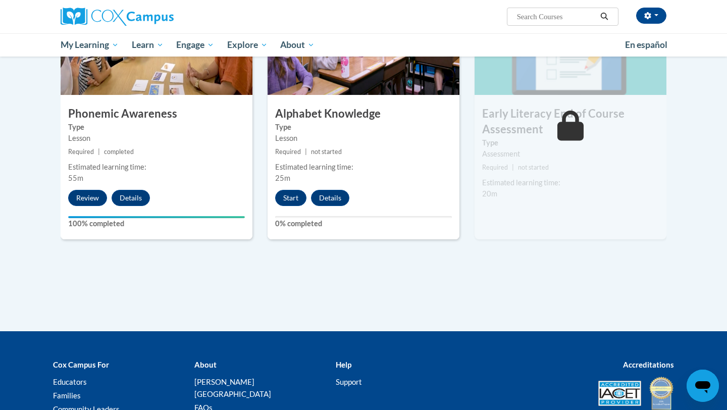
scroll to position [547, 0]
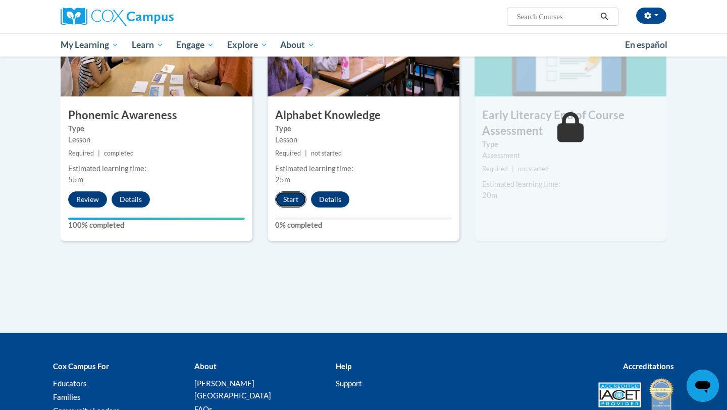
click at [286, 202] on button "Start" at bounding box center [290, 199] width 31 height 16
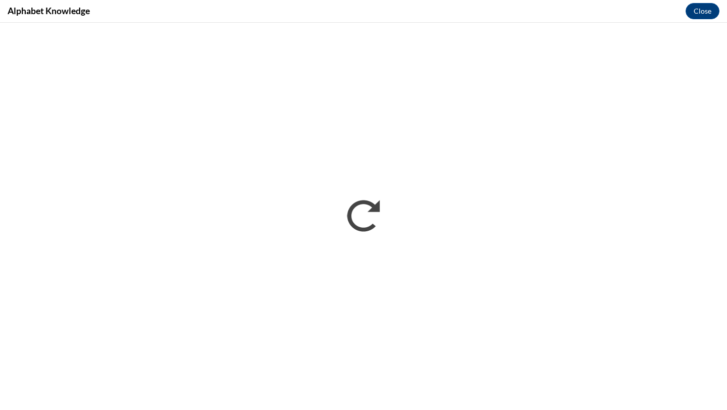
scroll to position [0, 0]
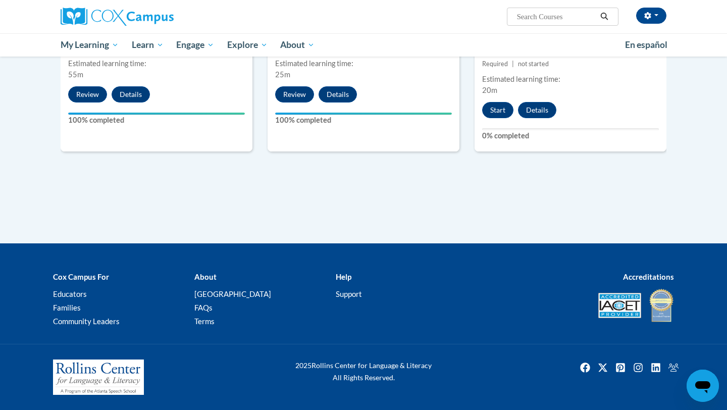
scroll to position [651, 0]
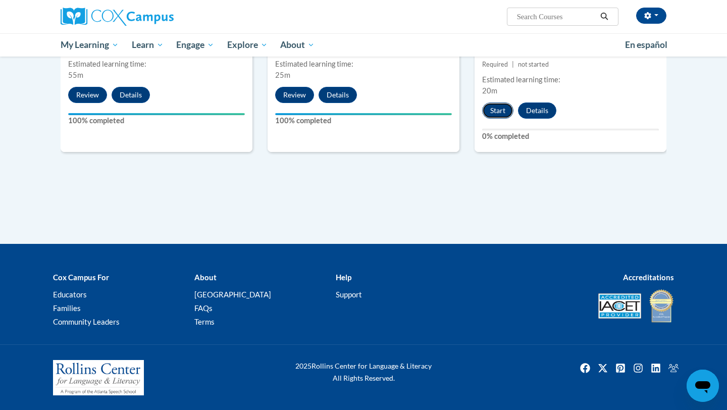
click button "Start"
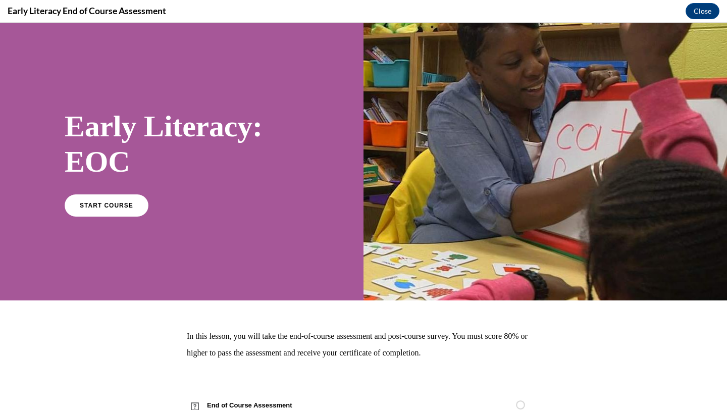
scroll to position [0, 0]
